Goal: Entertainment & Leisure: Consume media (video, audio)

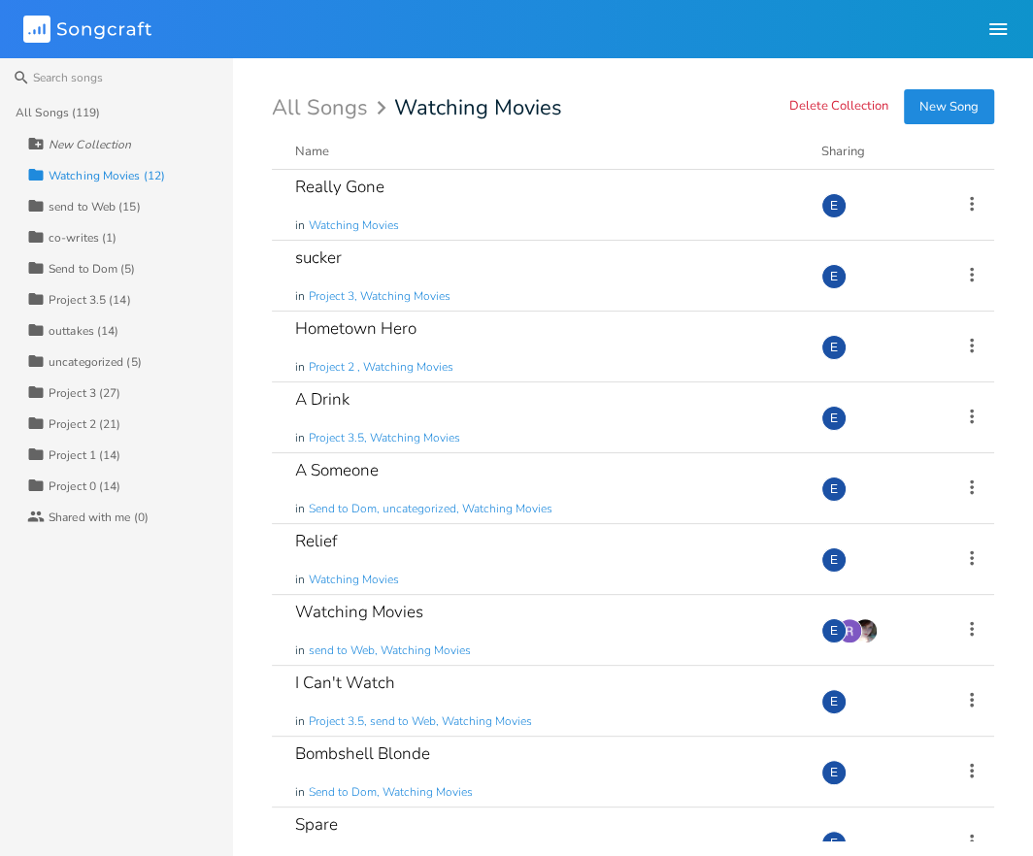
click at [34, 113] on div "All Songs (119)" at bounding box center [58, 113] width 85 height 12
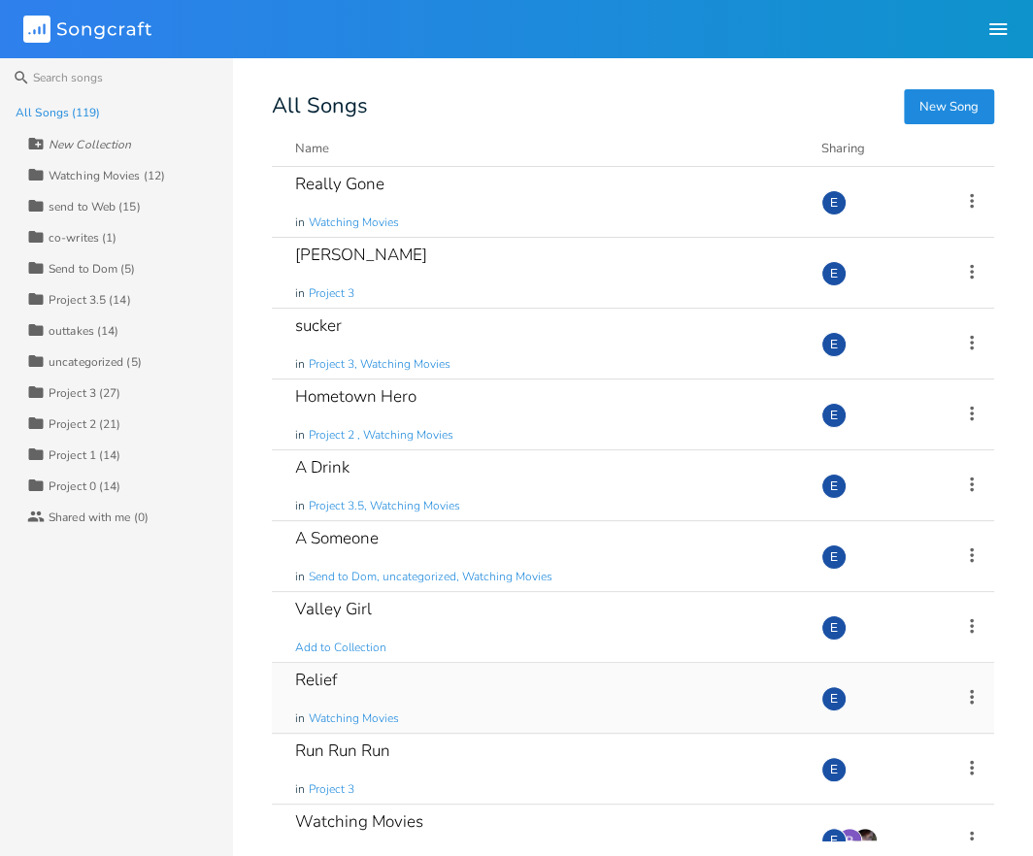
click at [439, 678] on div "Relief in Watching Movies" at bounding box center [546, 698] width 503 height 70
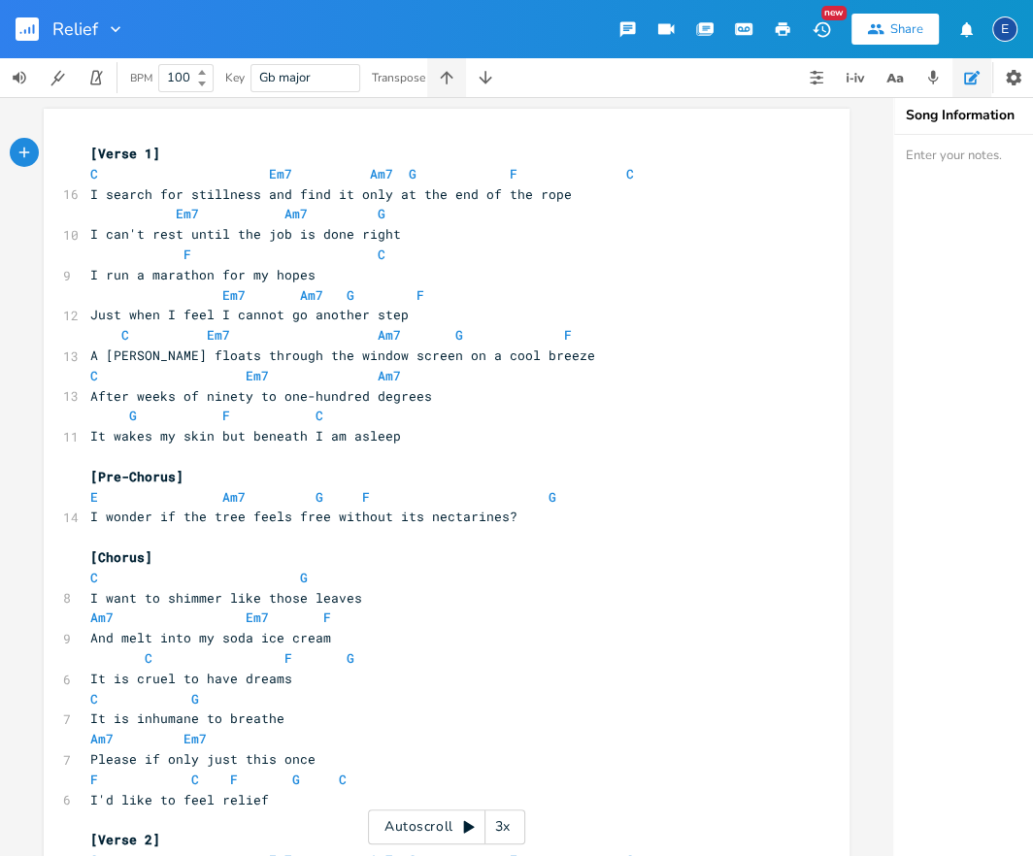
click at [449, 80] on icon "button" at bounding box center [446, 77] width 19 height 19
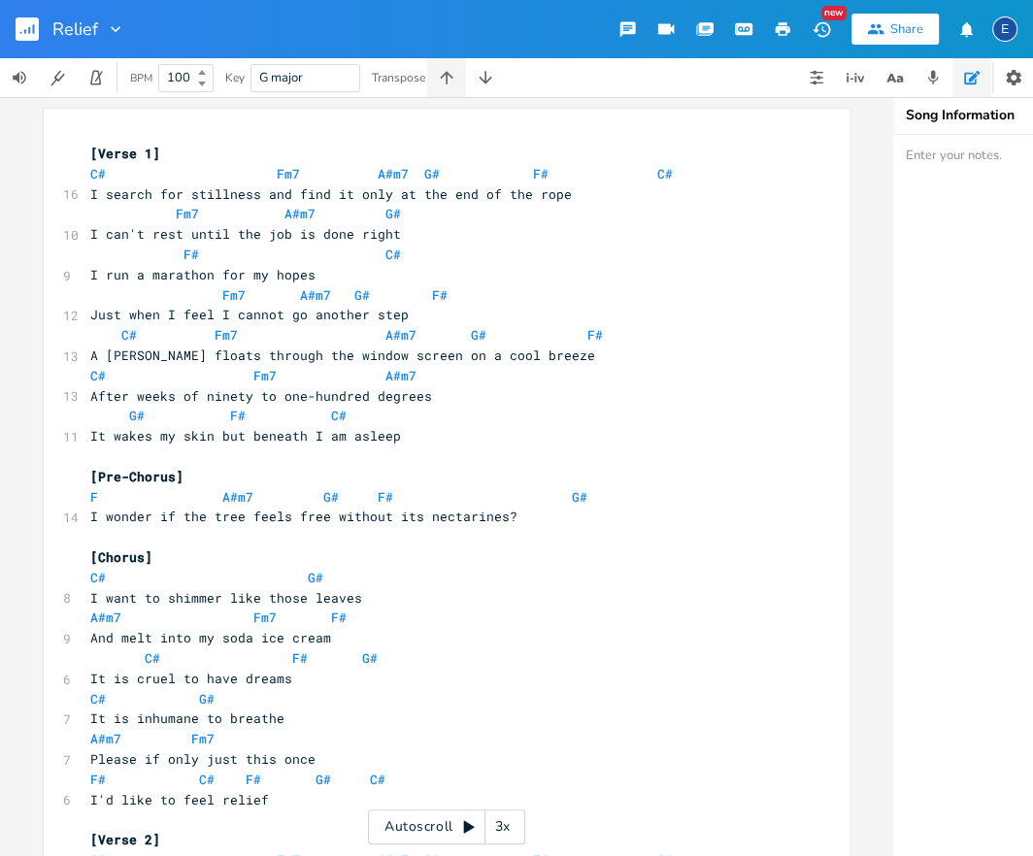
click at [449, 80] on icon "button" at bounding box center [446, 77] width 19 height 19
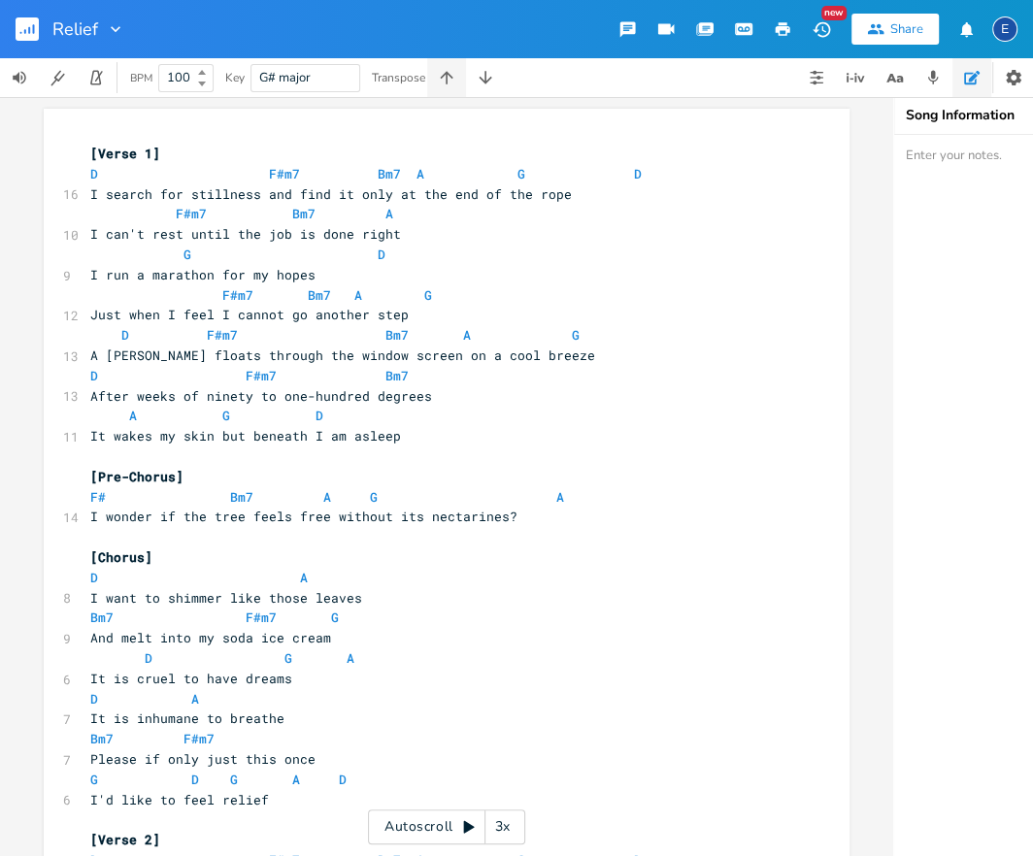
click at [449, 80] on icon "button" at bounding box center [446, 77] width 19 height 19
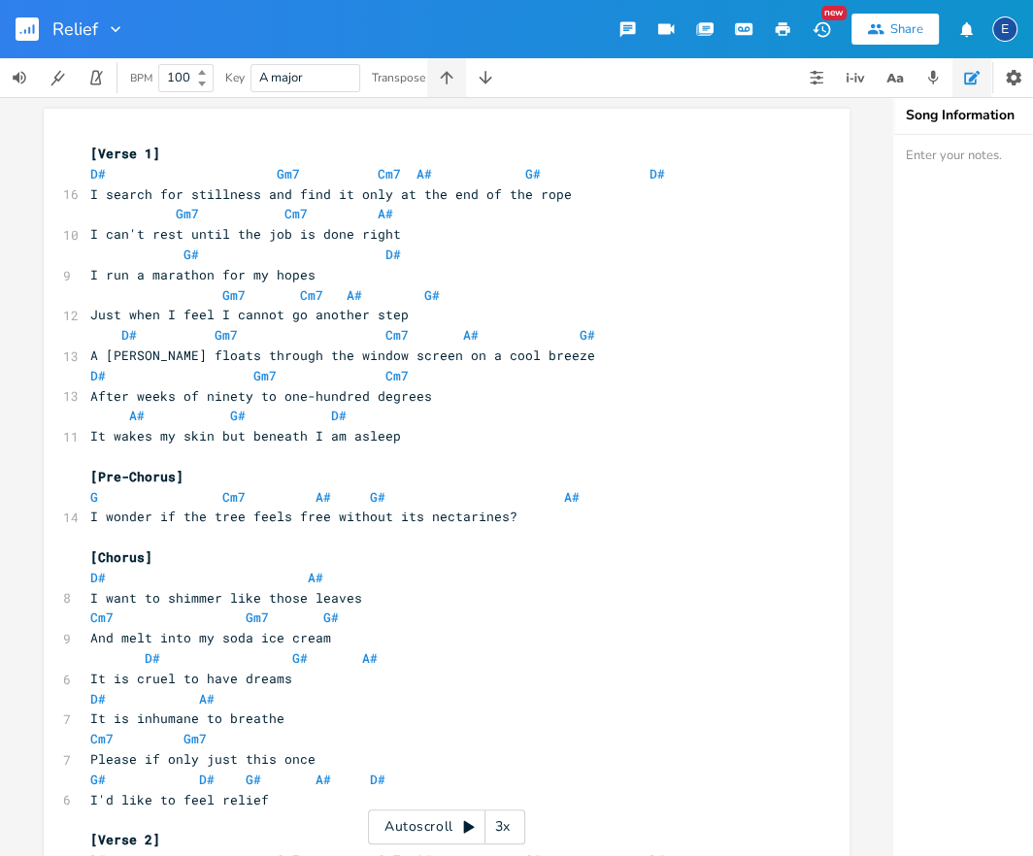
click at [449, 80] on icon "button" at bounding box center [446, 77] width 19 height 19
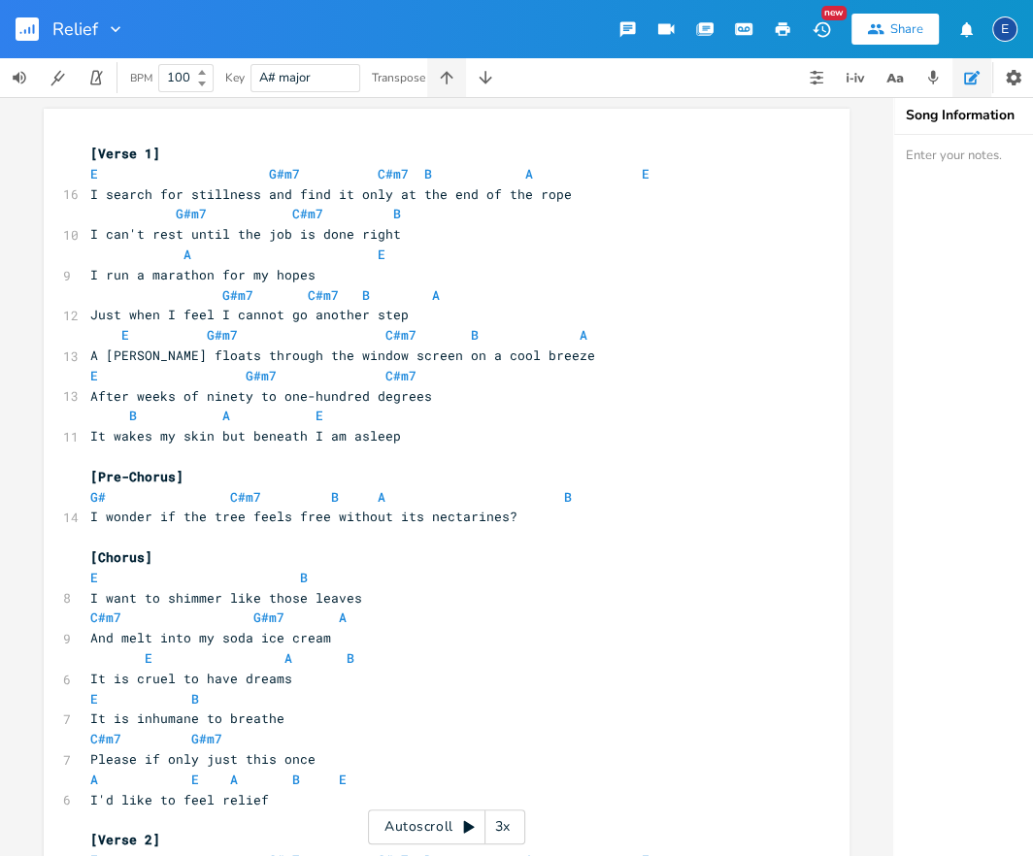
click at [449, 80] on icon "button" at bounding box center [446, 77] width 19 height 19
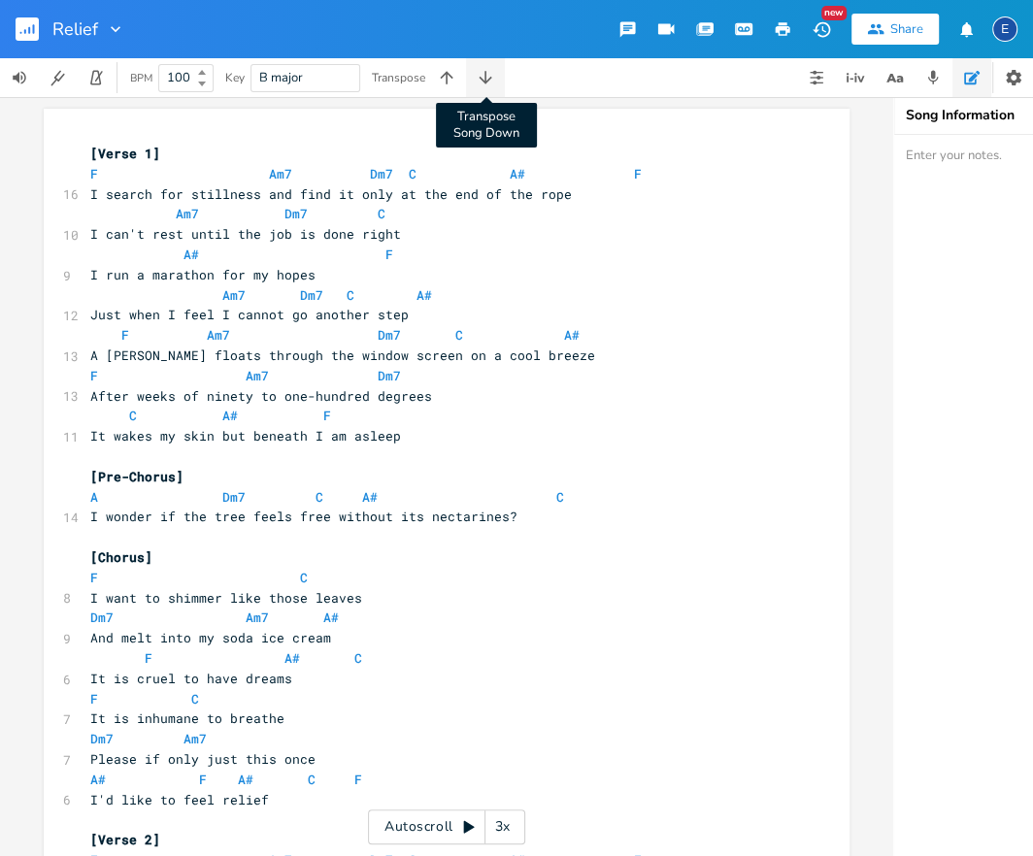
click at [493, 81] on icon "button" at bounding box center [485, 77] width 19 height 19
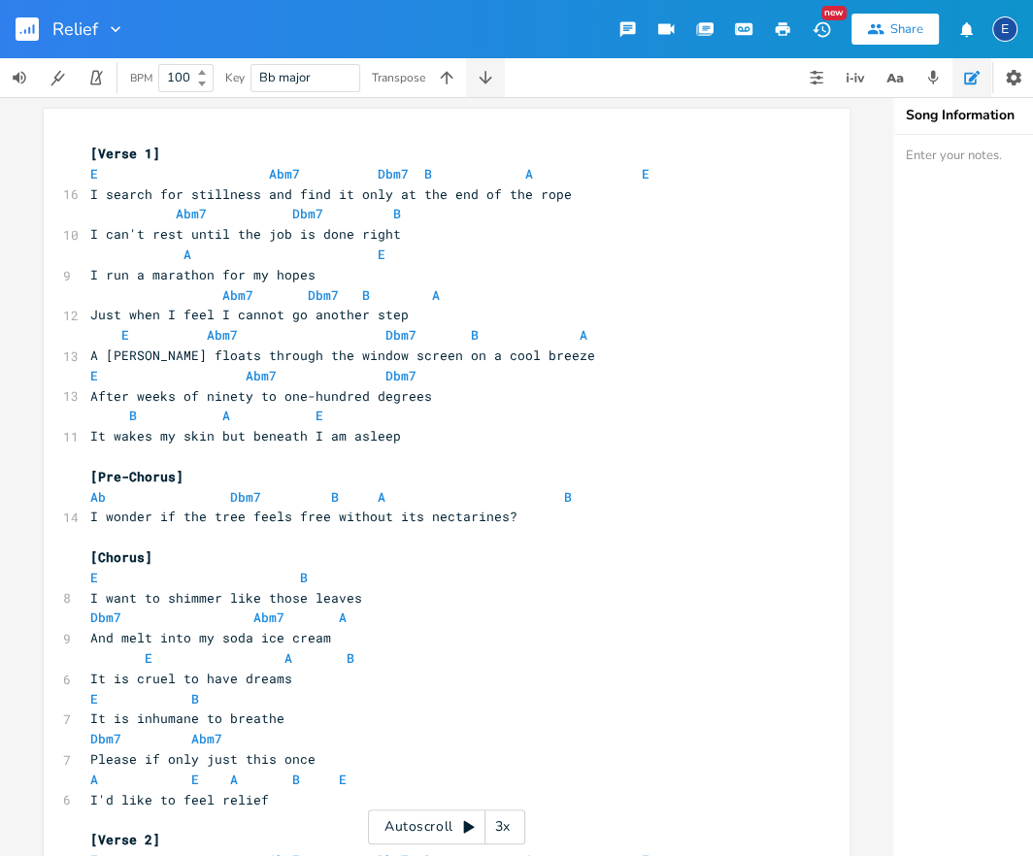
click at [493, 81] on icon "button" at bounding box center [485, 77] width 19 height 19
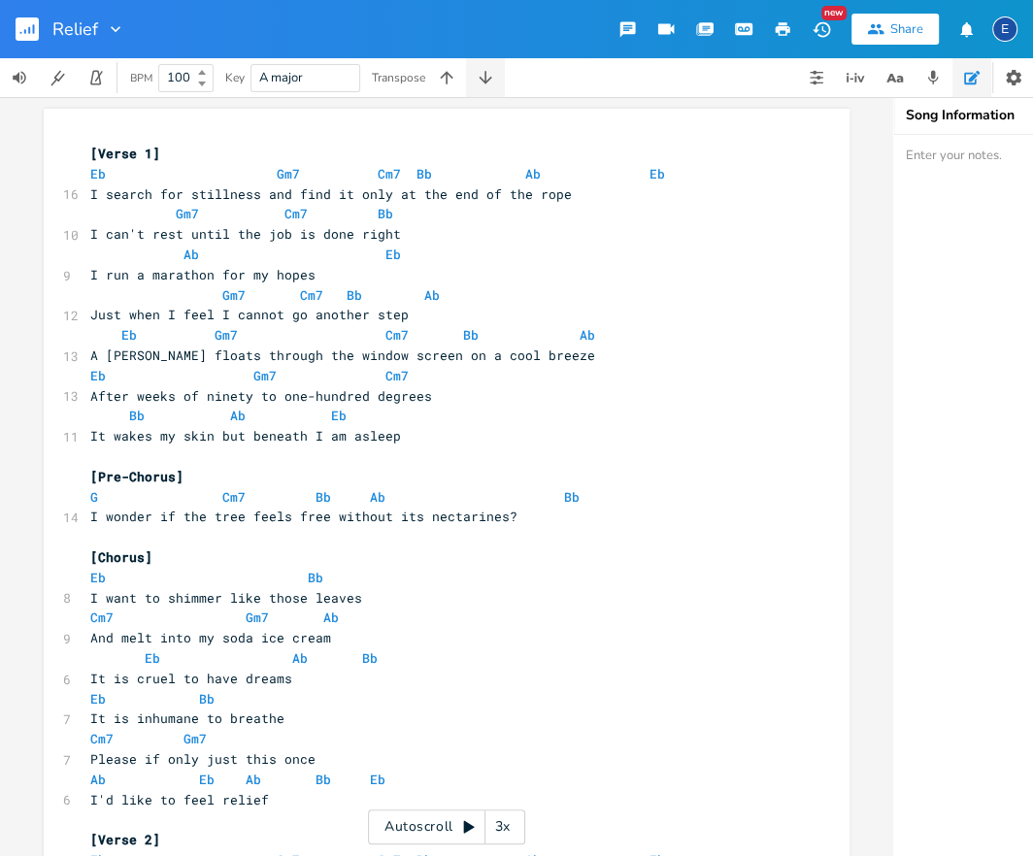
click at [492, 81] on icon "button" at bounding box center [485, 77] width 19 height 19
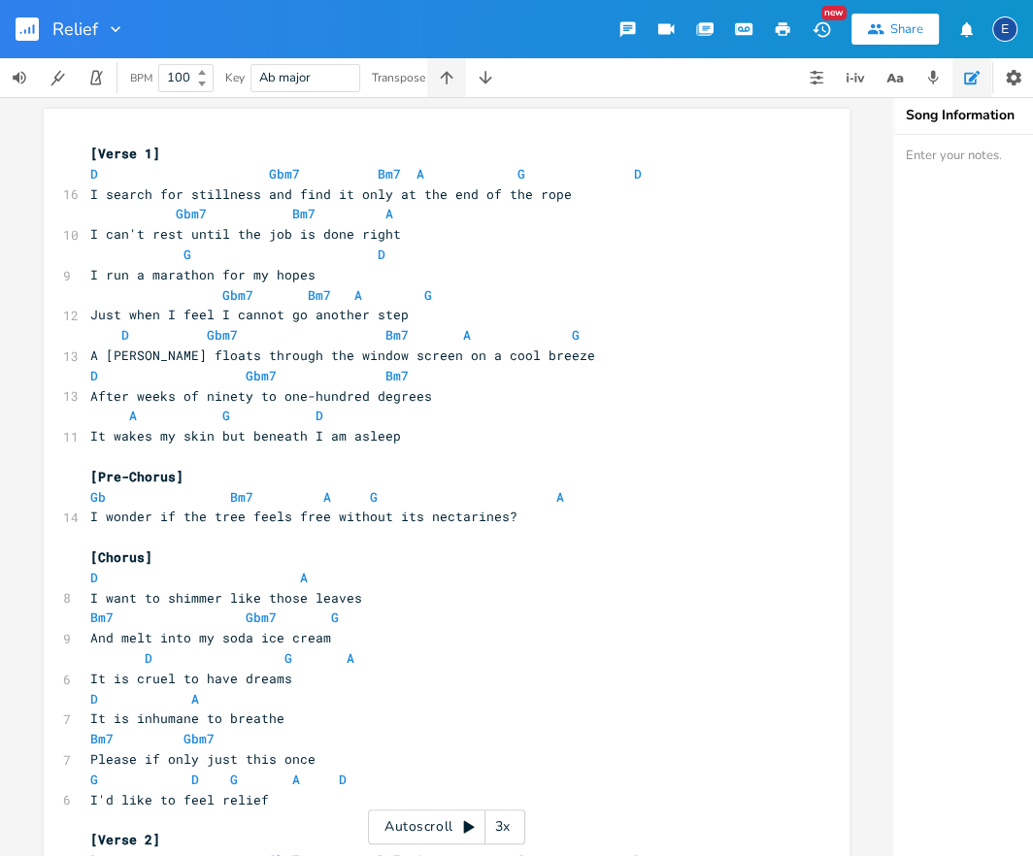
click at [459, 79] on button "button" at bounding box center [446, 77] width 39 height 39
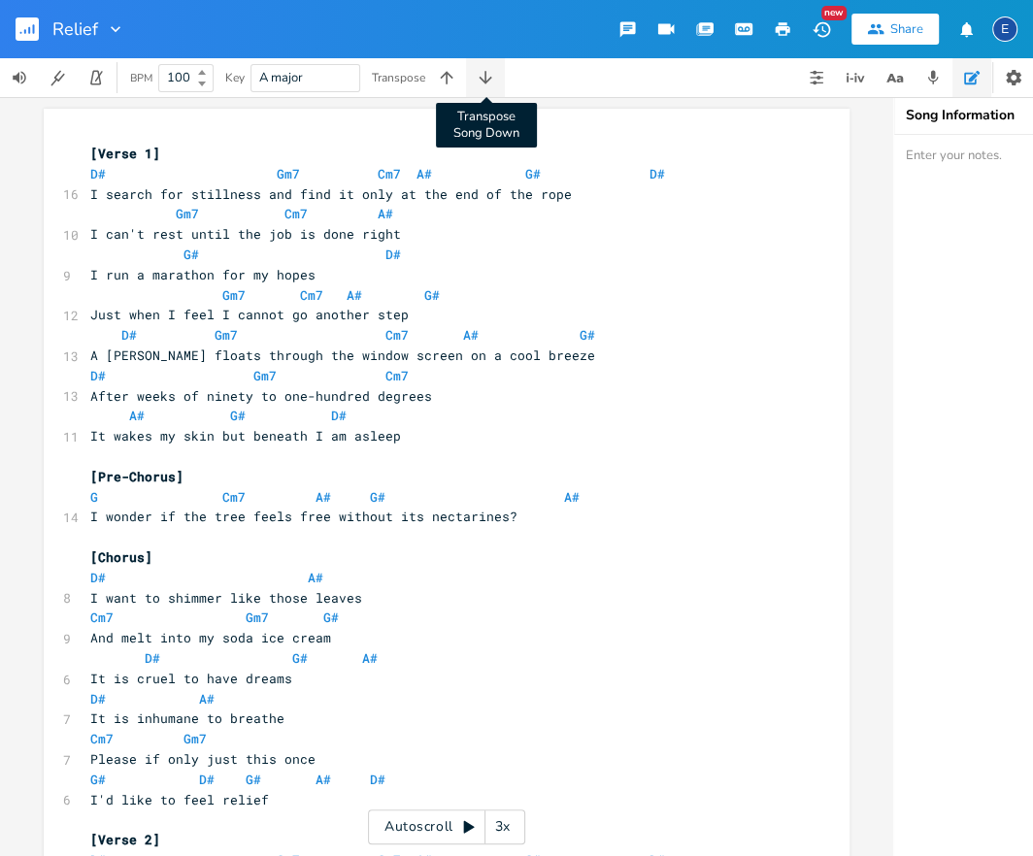
click at [479, 83] on icon "button" at bounding box center [485, 77] width 19 height 19
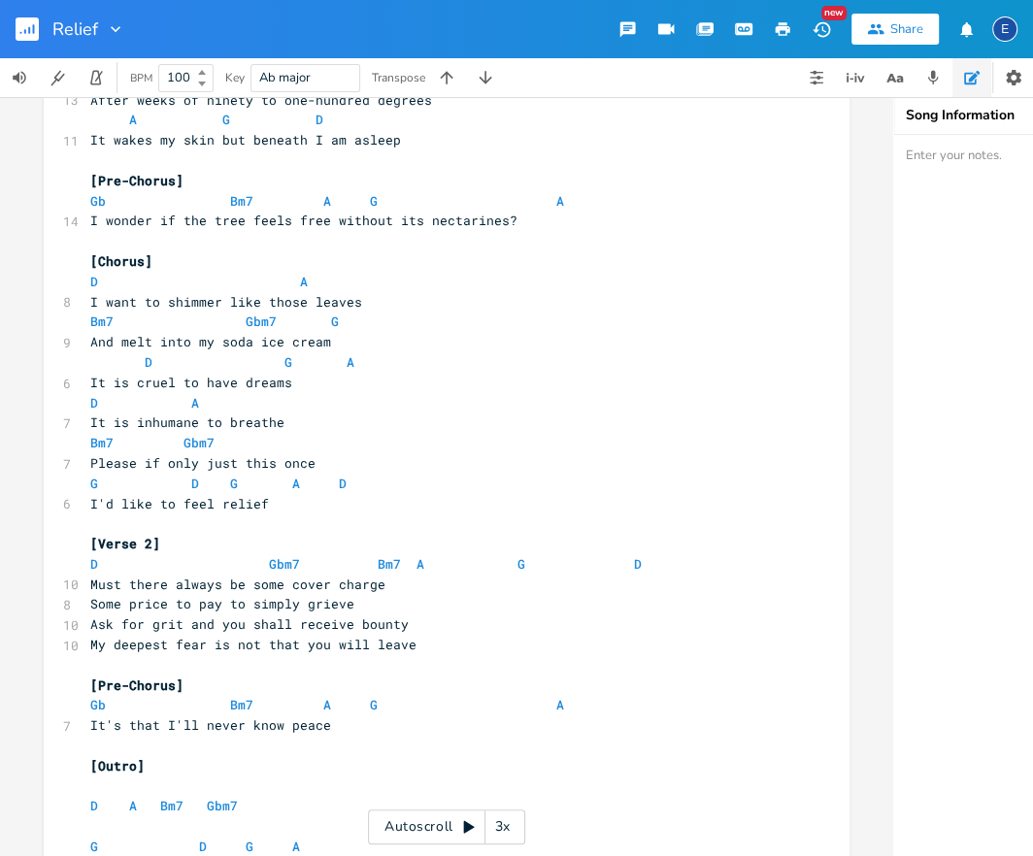
scroll to position [478, 0]
